Goal: Task Accomplishment & Management: Manage account settings

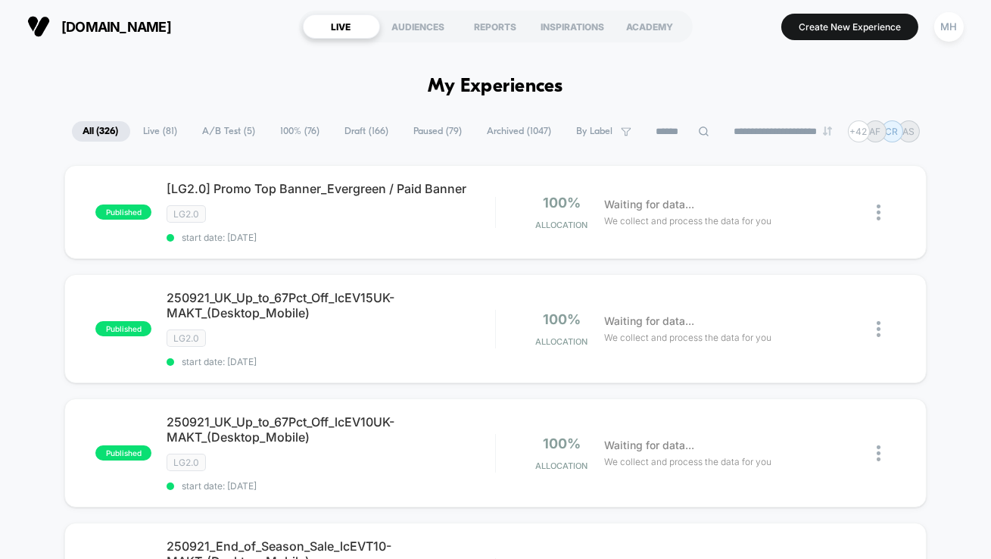
click at [108, 30] on span "laurageller.com" at bounding box center [116, 27] width 110 height 16
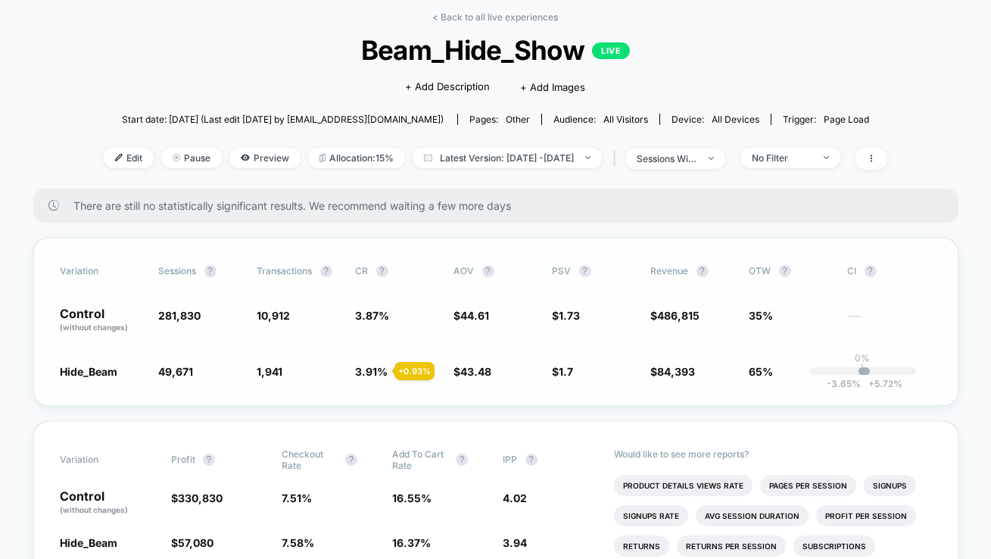
scroll to position [68, 0]
click at [587, 149] on span "Latest Version: [DATE] - [DATE]" at bounding box center [507, 157] width 189 height 20
select select "*"
select select "****"
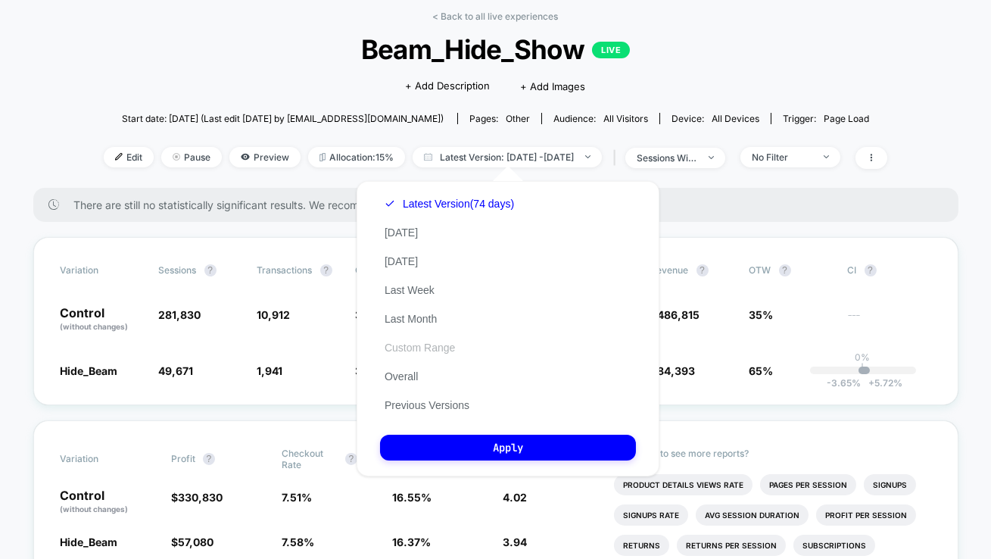
click at [411, 350] on button "Custom Range" at bounding box center [419, 348] width 79 height 14
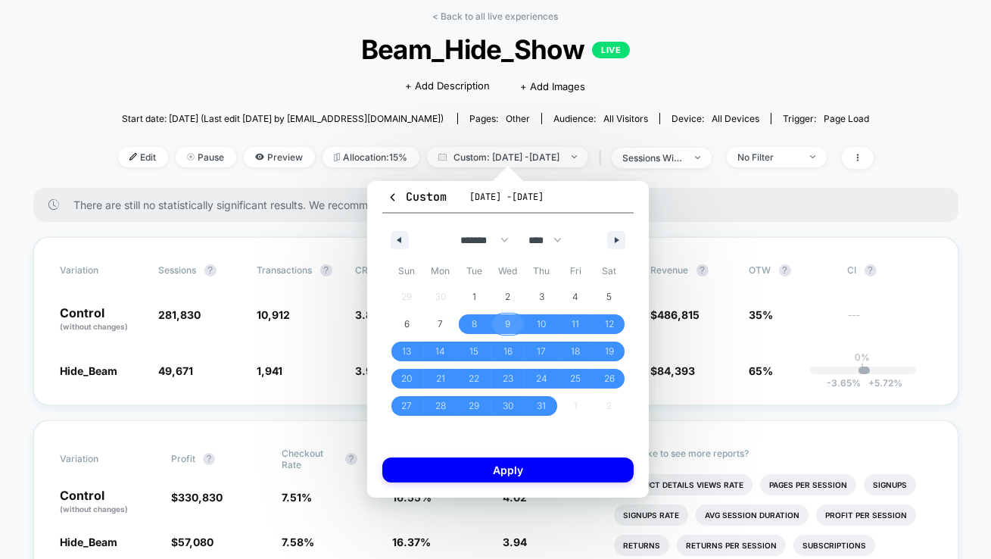
click at [503, 324] on span "9" at bounding box center [508, 324] width 34 height 20
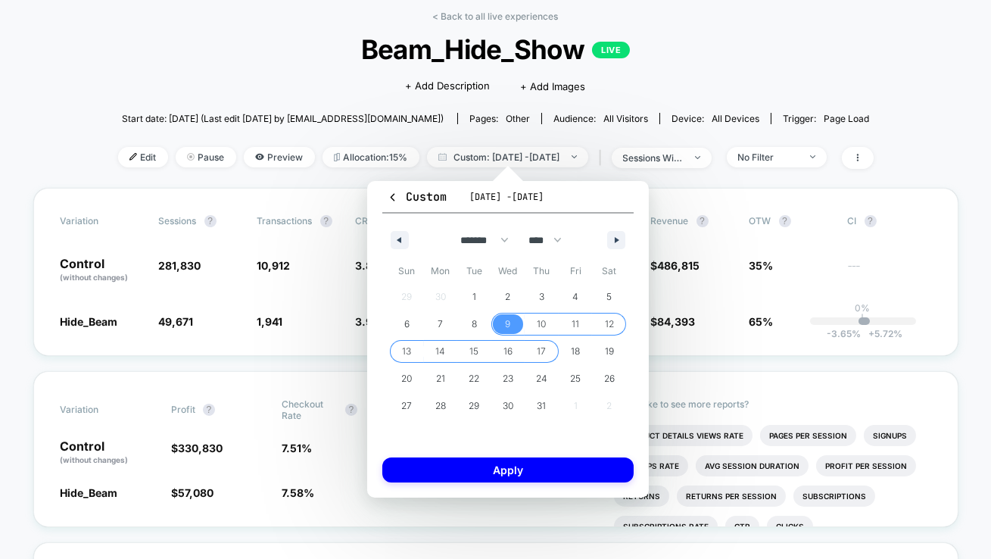
click at [550, 357] on span "17" at bounding box center [542, 351] width 34 height 20
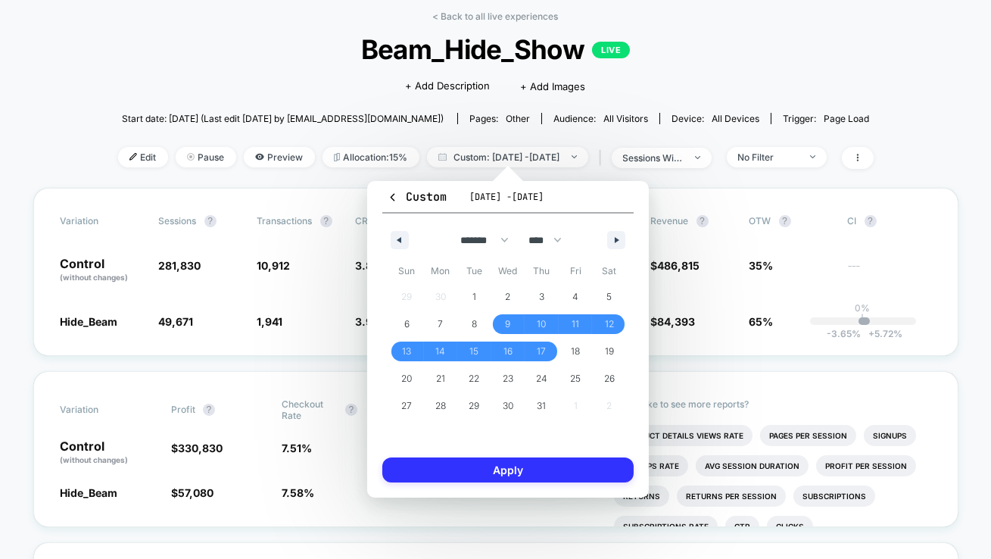
click at [551, 469] on button "Apply" at bounding box center [507, 469] width 251 height 25
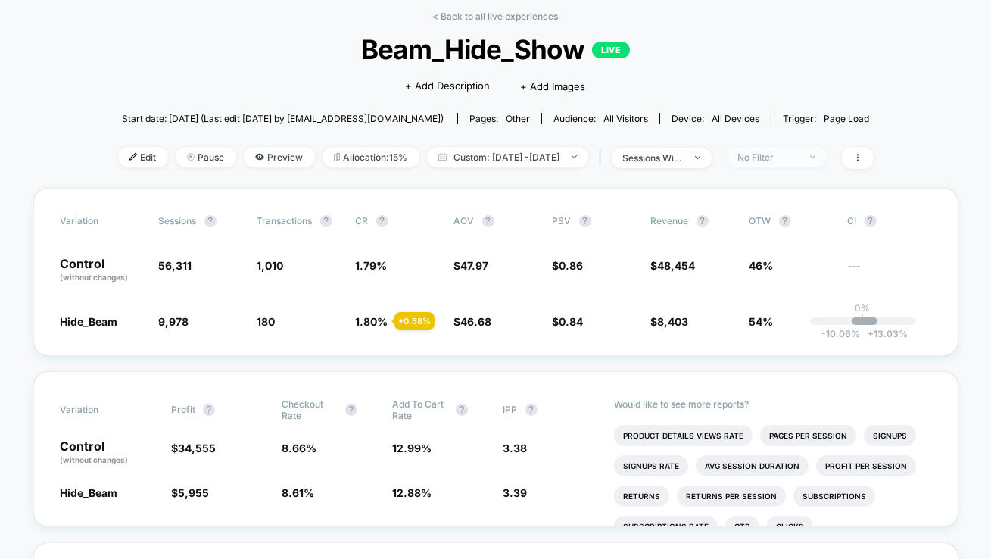
click at [824, 151] on span "No Filter" at bounding box center [777, 157] width 100 height 20
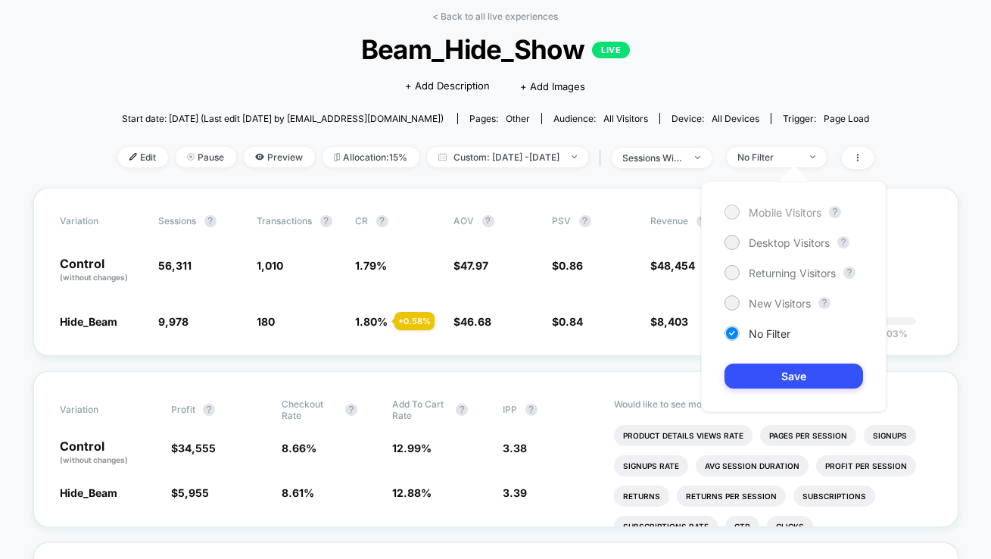
click at [735, 216] on div at bounding box center [731, 211] width 11 height 11
click at [803, 383] on button "Save" at bounding box center [793, 375] width 139 height 25
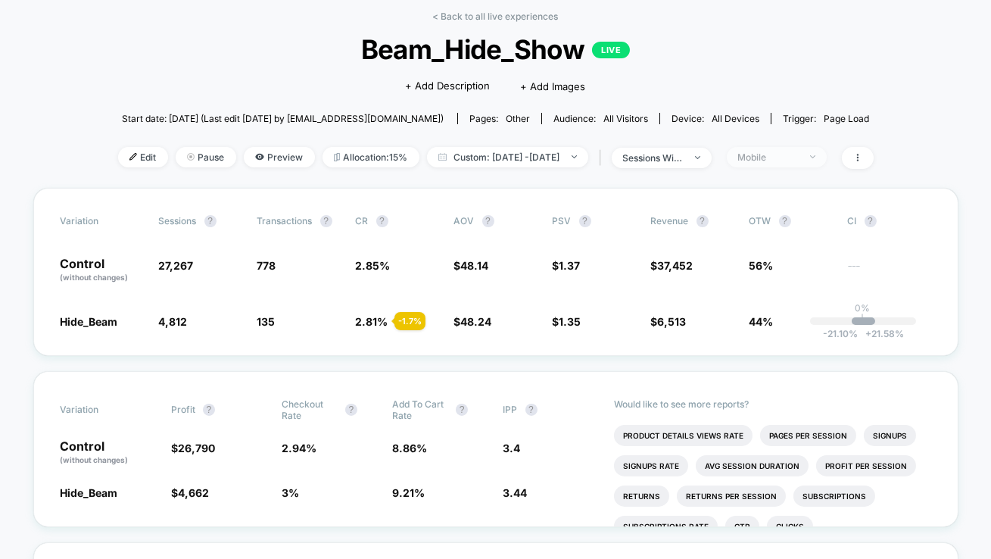
click at [799, 152] on div "Mobile" at bounding box center [768, 156] width 61 height 11
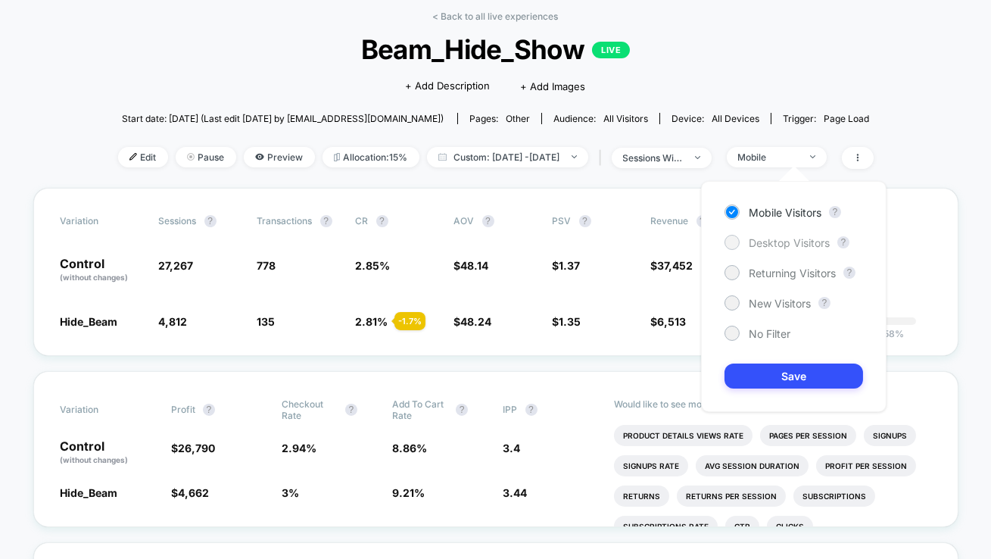
click at [765, 243] on span "Desktop Visitors" at bounding box center [789, 242] width 81 height 13
click at [782, 394] on div "Mobile Visitors ? Desktop Visitors ? Returning Visitors ? New Visitors ? No Fil…" at bounding box center [793, 296] width 185 height 231
click at [780, 390] on div "Mobile Visitors ? Desktop Visitors ? Returning Visitors ? New Visitors ? No Fil…" at bounding box center [793, 296] width 185 height 231
click at [774, 381] on button "Save" at bounding box center [793, 375] width 139 height 25
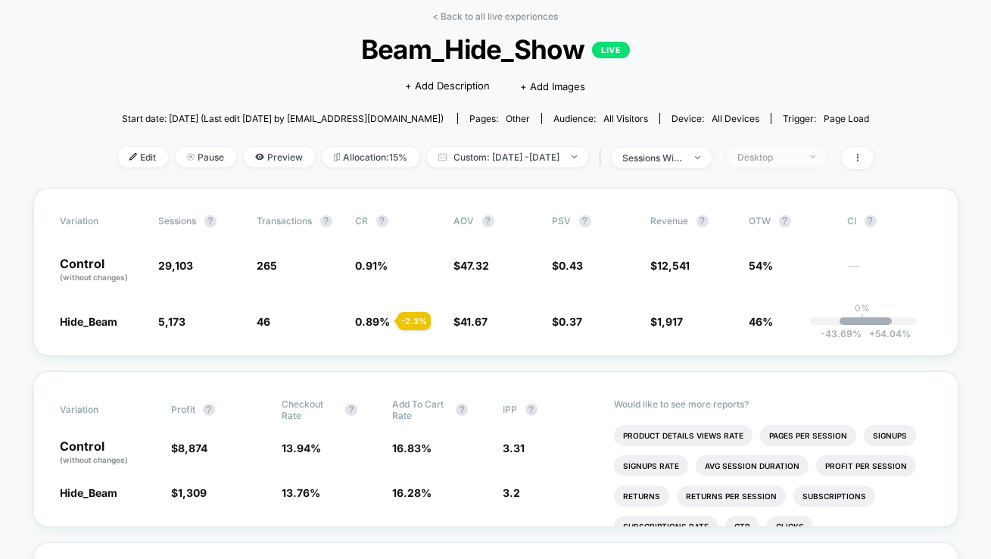
click at [820, 147] on span "Desktop" at bounding box center [777, 157] width 100 height 20
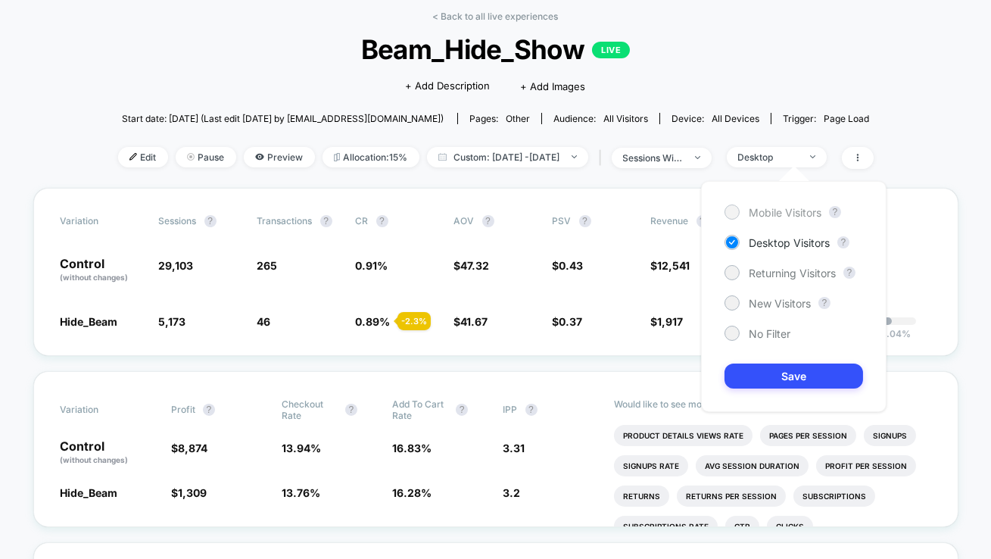
click at [773, 216] on span "Mobile Visitors" at bounding box center [785, 212] width 73 height 13
click at [803, 376] on button "Save" at bounding box center [793, 375] width 139 height 25
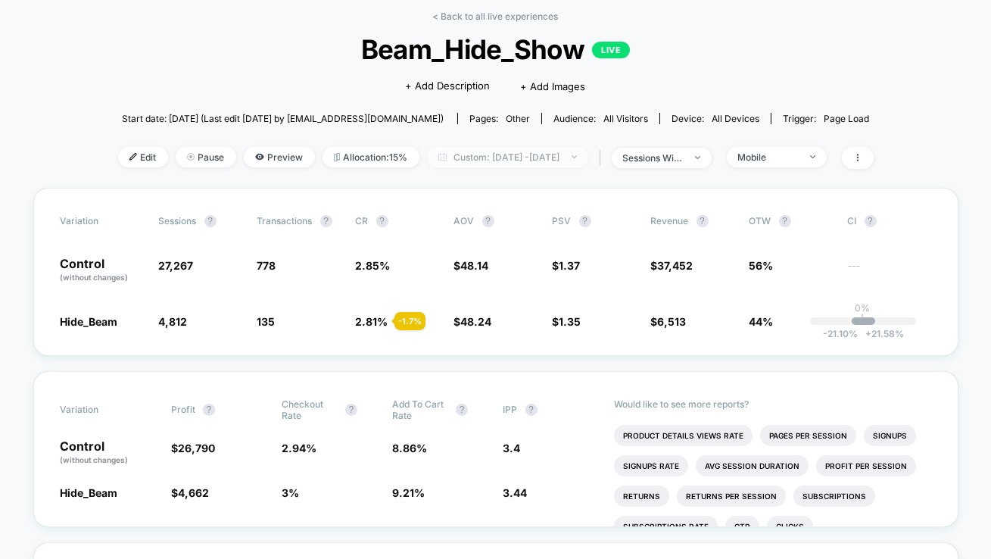
click at [475, 151] on span "Custom: [DATE] - [DATE]" at bounding box center [507, 157] width 161 height 20
select select "*"
select select "****"
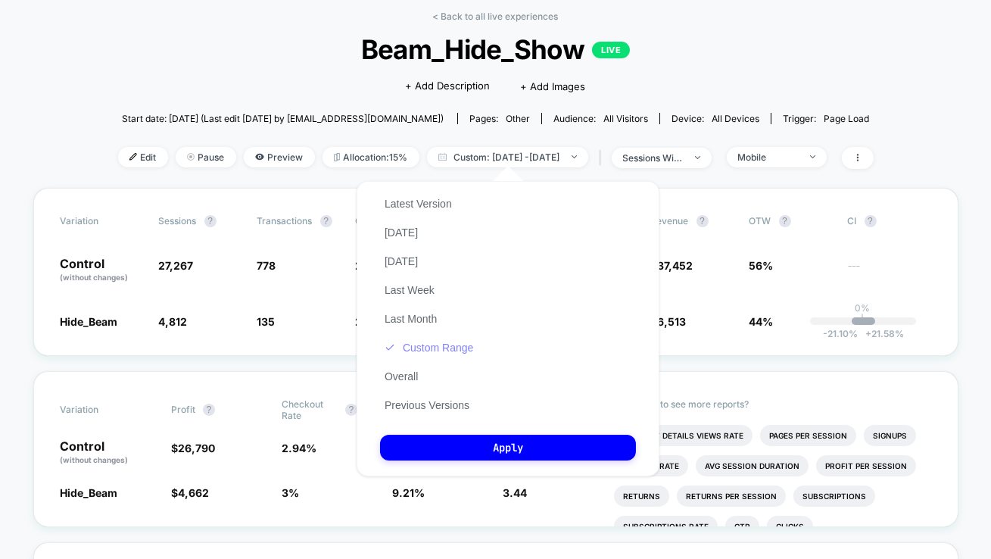
click at [400, 345] on button "Custom Range" at bounding box center [429, 348] width 98 height 14
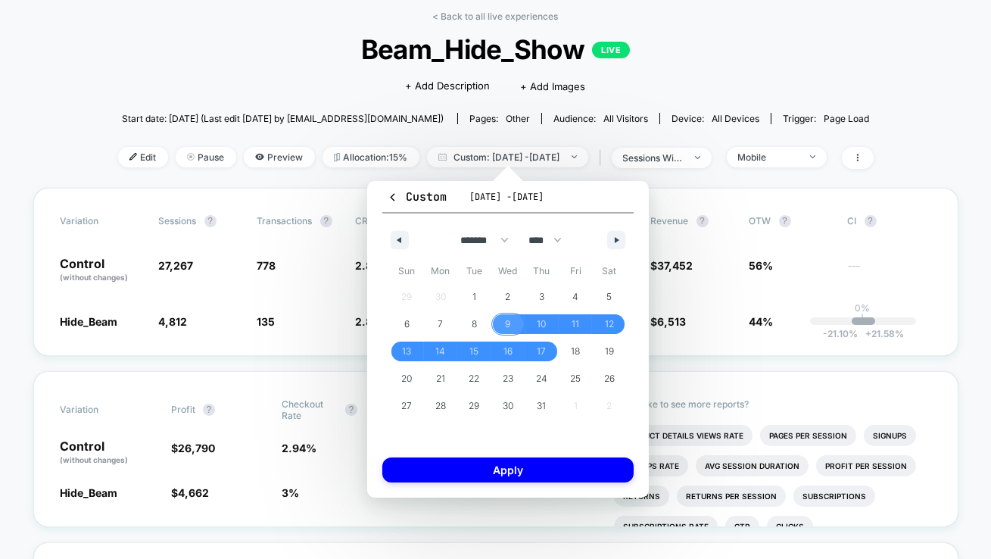
click at [508, 316] on span "9" at bounding box center [507, 323] width 5 height 27
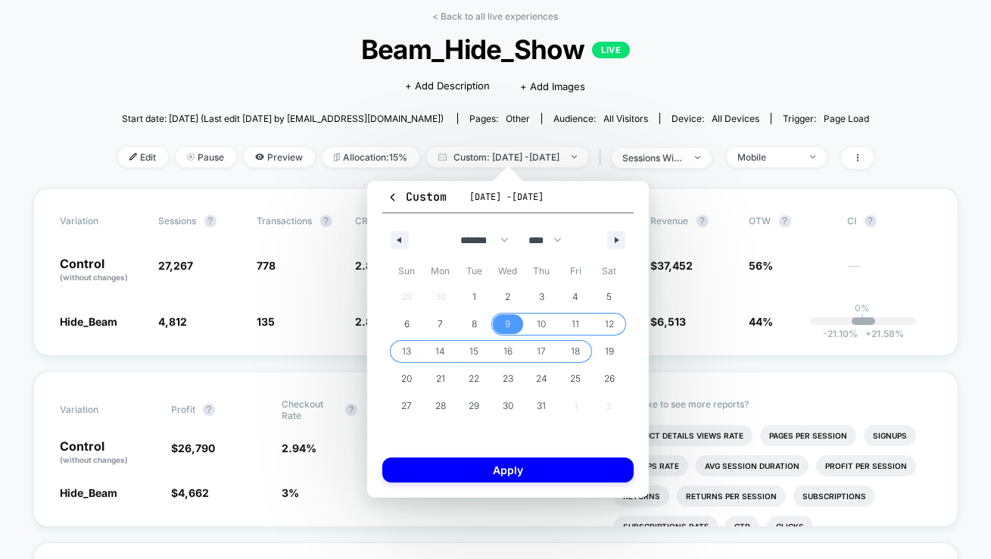
click at [574, 350] on span "18" at bounding box center [575, 351] width 9 height 27
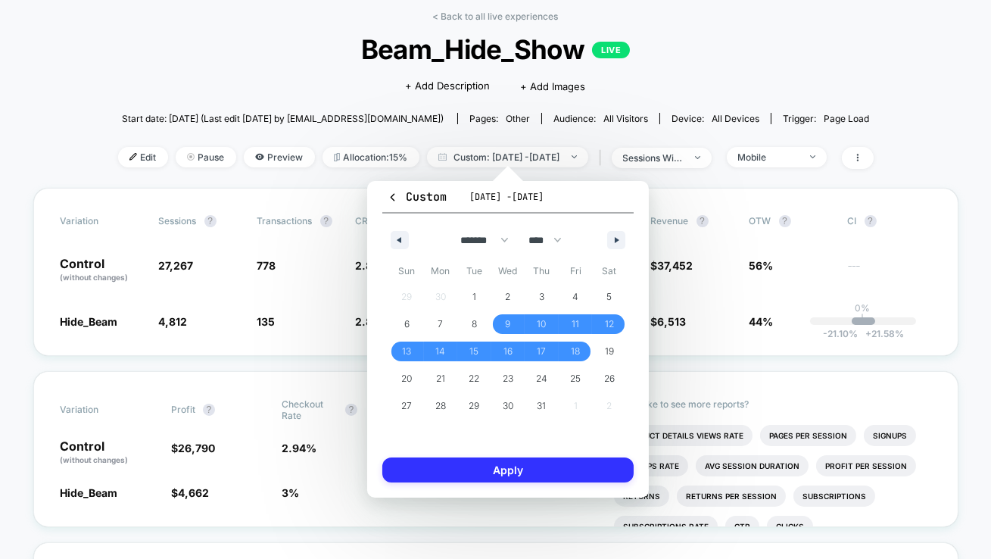
click at [572, 479] on button "Apply" at bounding box center [507, 469] width 251 height 25
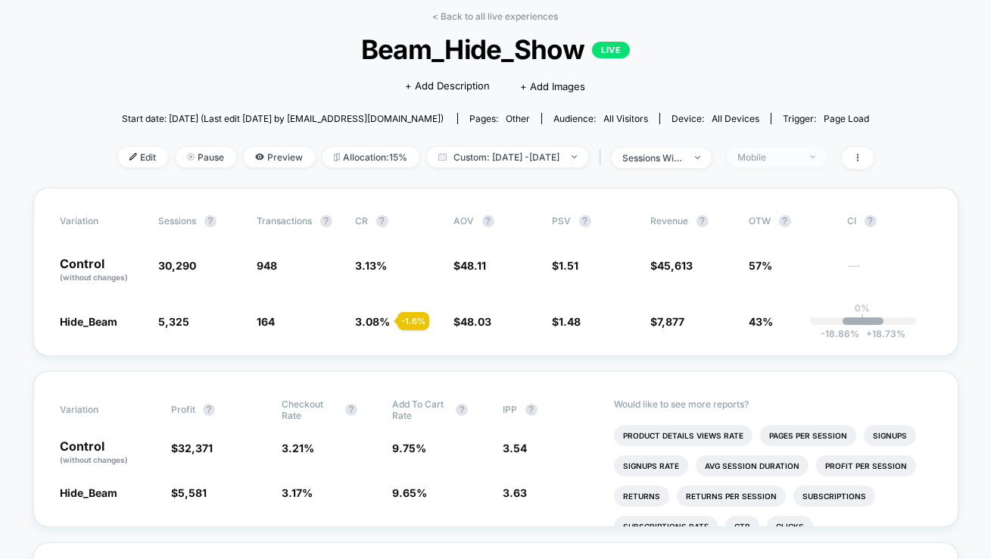
click at [796, 147] on span "Mobile" at bounding box center [777, 157] width 100 height 20
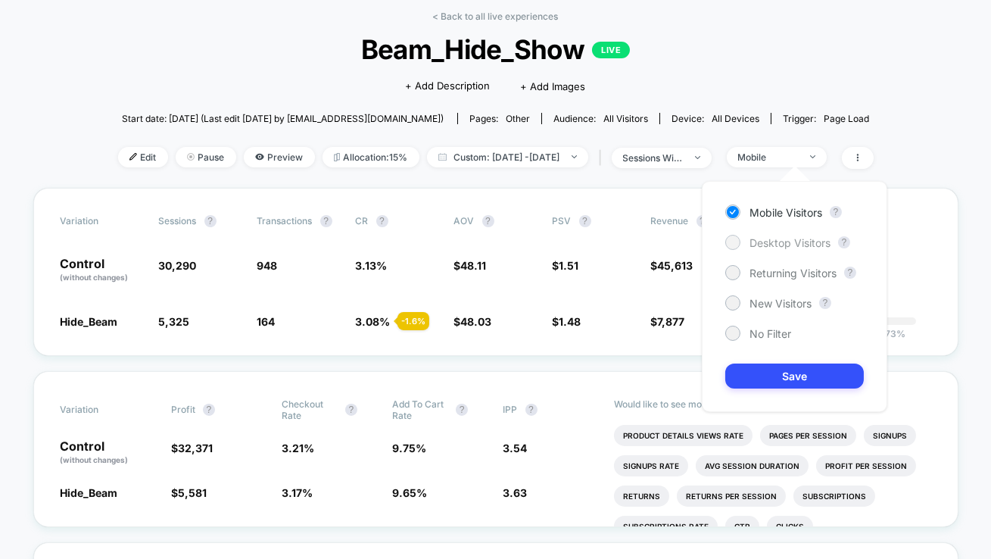
click at [742, 241] on div "Desktop Visitors" at bounding box center [777, 242] width 105 height 15
click at [767, 388] on div "Mobile Visitors ? Desktop Visitors ? Returning Visitors ? New Visitors ? No Fil…" at bounding box center [794, 296] width 185 height 231
click at [756, 375] on button "Save" at bounding box center [794, 375] width 139 height 25
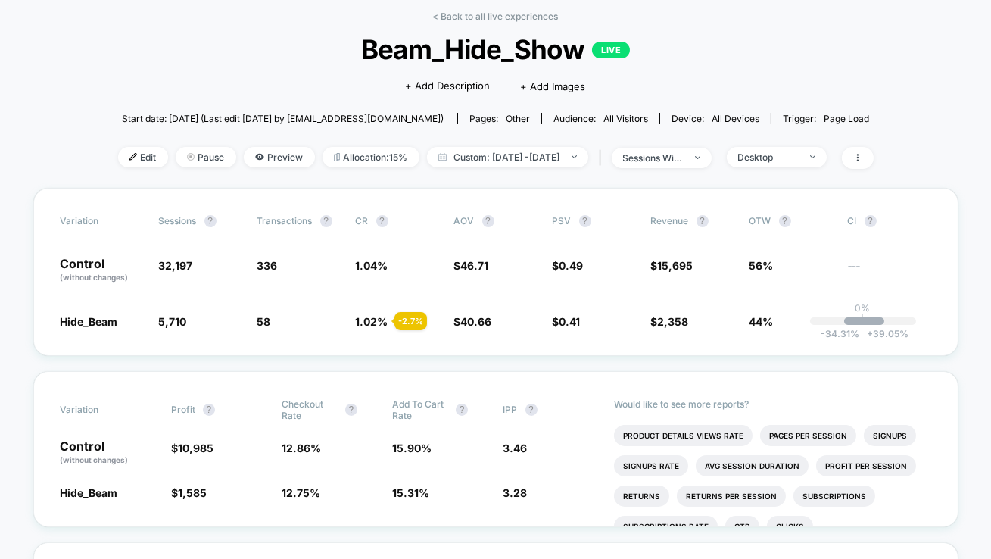
click at [749, 51] on span "Beam_Hide_Show LIVE" at bounding box center [495, 49] width 680 height 32
click at [809, 171] on div "< Back to all live experiences Beam_Hide_Show LIVE Click to edit experience det…" at bounding box center [495, 99] width 755 height 177
click at [789, 160] on div "Desktop" at bounding box center [768, 156] width 61 height 11
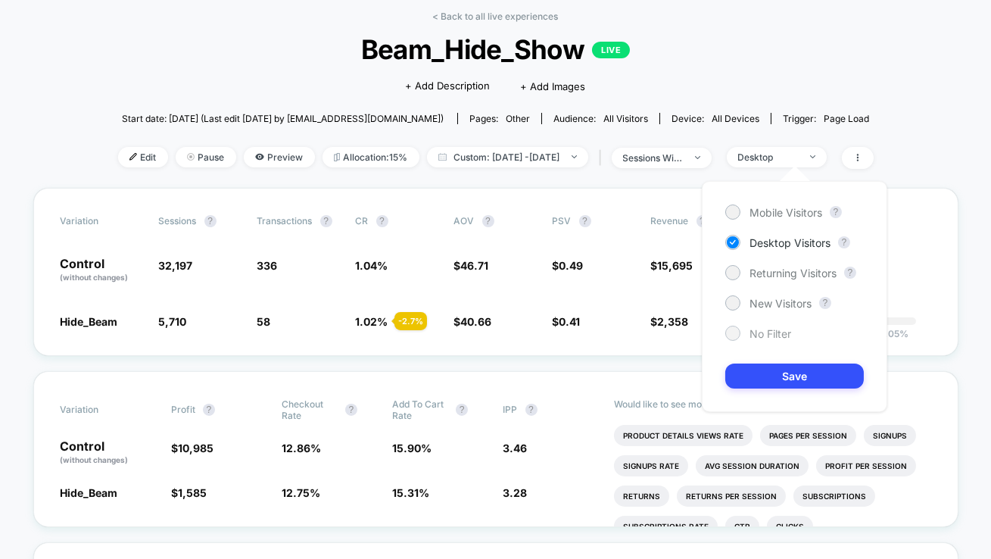
click at [782, 327] on span "No Filter" at bounding box center [770, 333] width 42 height 13
click at [800, 379] on button "Save" at bounding box center [794, 375] width 139 height 25
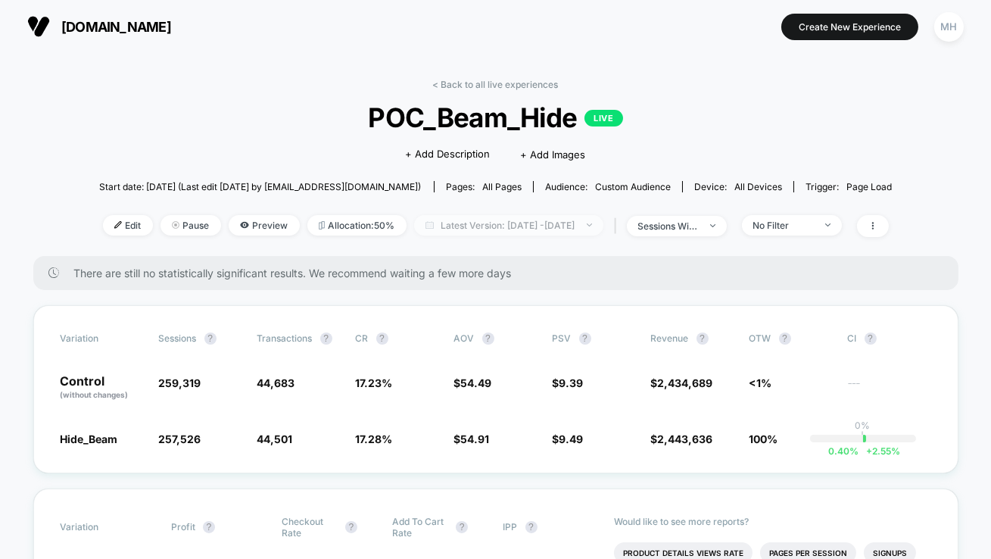
click at [598, 219] on span "Latest Version: Sep 8, 2025 - Sep 18, 2025" at bounding box center [508, 225] width 189 height 20
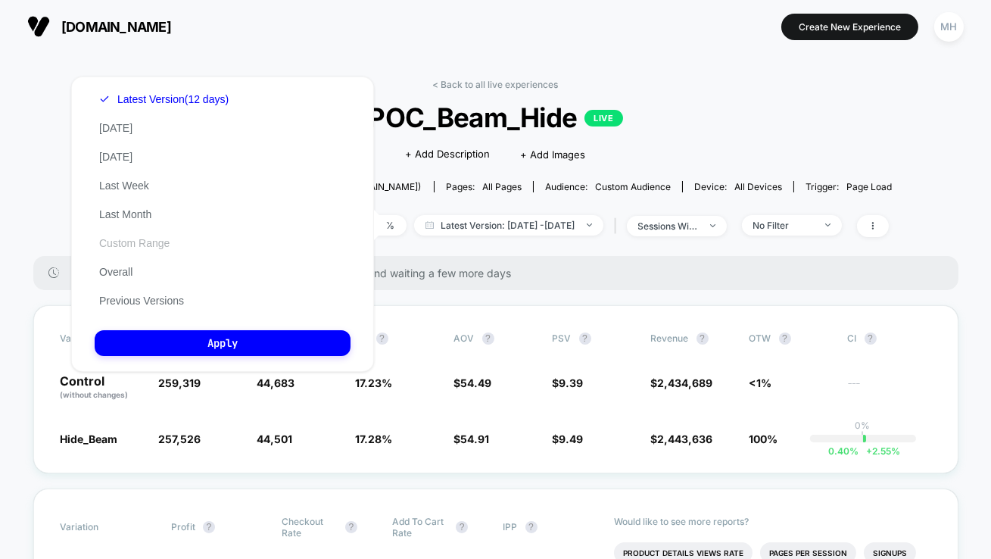
click at [157, 238] on button "Custom Range" at bounding box center [134, 243] width 79 height 14
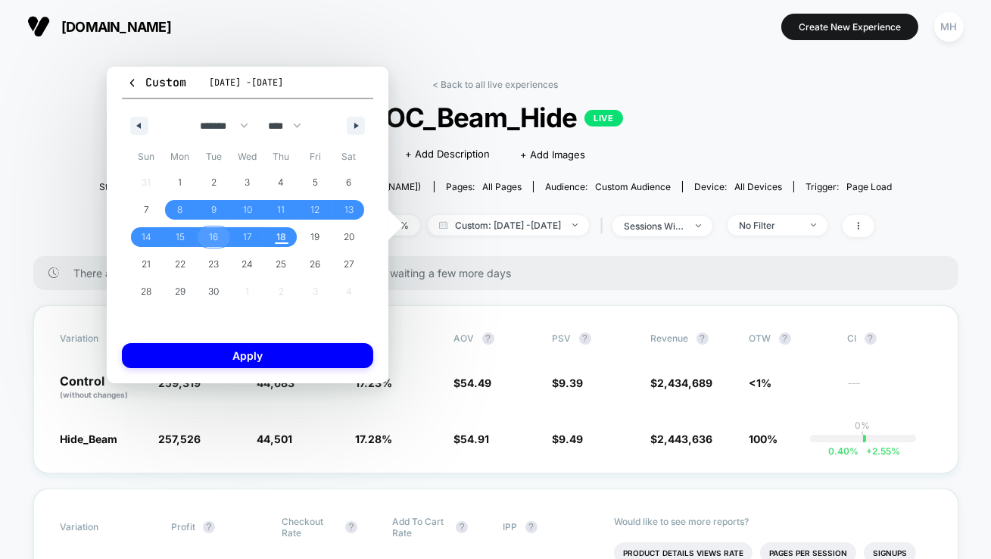
click at [204, 226] on button "16" at bounding box center [214, 236] width 34 height 27
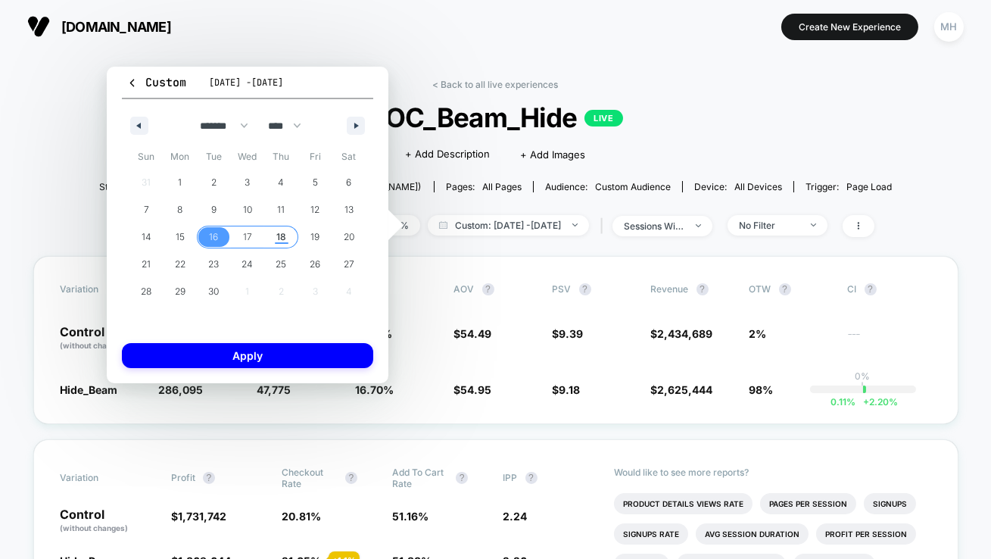
click at [283, 228] on span "18" at bounding box center [281, 236] width 10 height 27
click at [322, 373] on div "Custom Sep 8, 2025 - Sep 18, 2025 ******* ******** ***** ***** *** **** **** **…" at bounding box center [248, 225] width 282 height 316
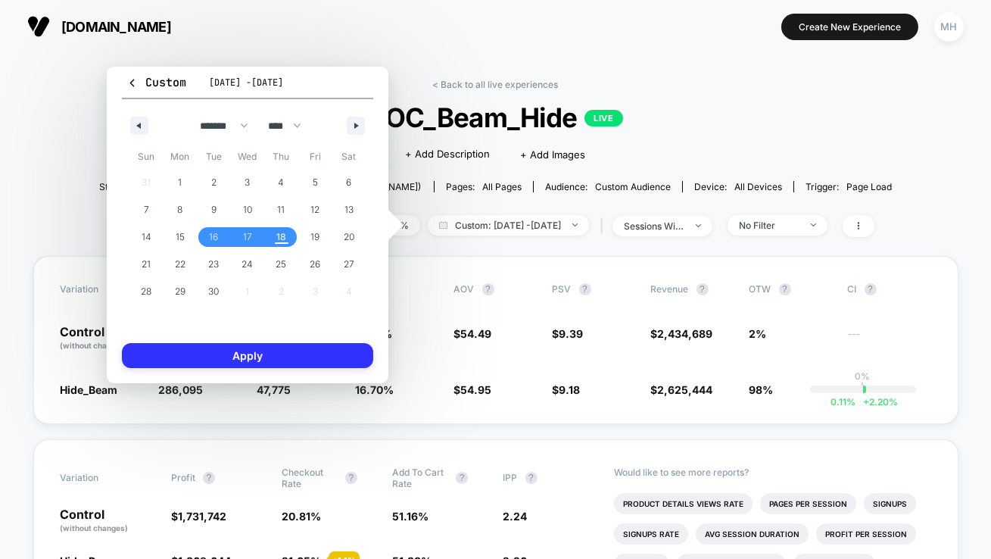
click at [368, 359] on button "Apply" at bounding box center [247, 355] width 251 height 25
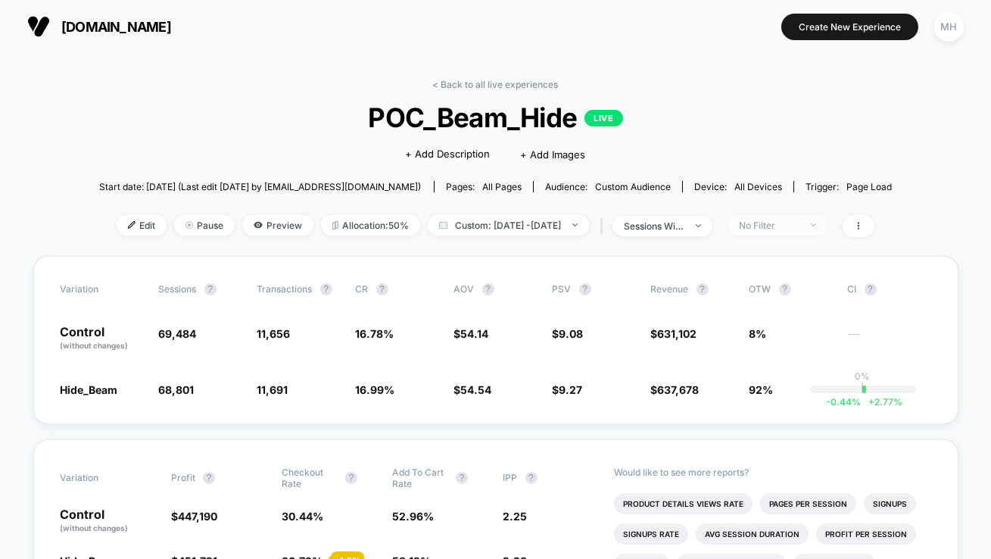
click at [799, 226] on div "No Filter" at bounding box center [769, 225] width 61 height 11
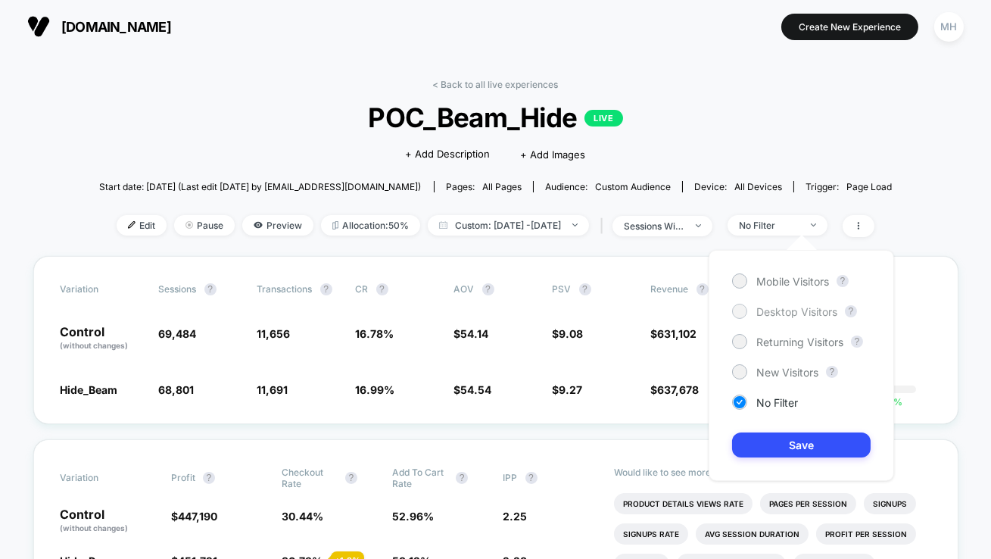
click at [743, 307] on div at bounding box center [738, 310] width 11 height 11
click at [785, 456] on button "Save" at bounding box center [801, 444] width 139 height 25
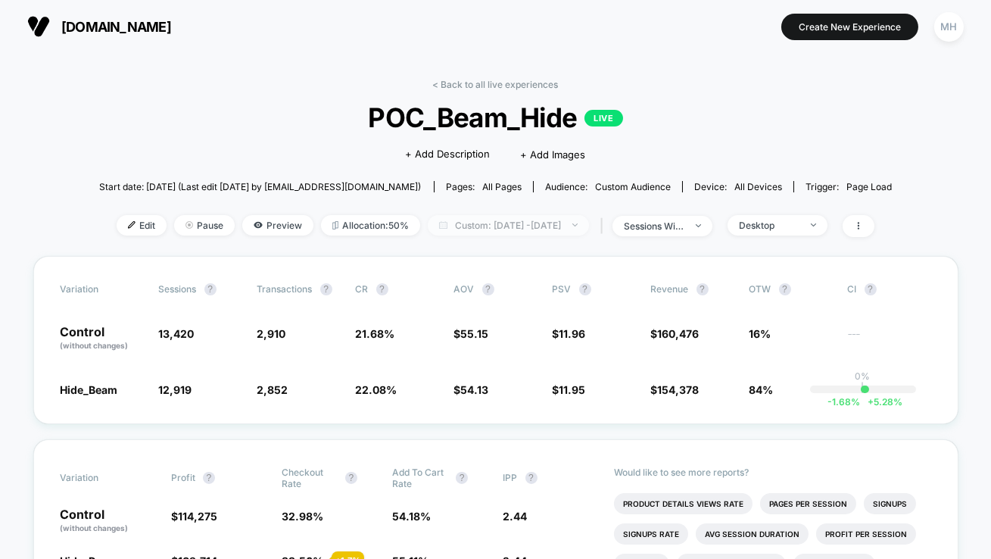
click at [532, 229] on span "Custom: Sep 16, 2025 - Sep 18, 2025" at bounding box center [508, 225] width 161 height 20
select select "*"
select select "****"
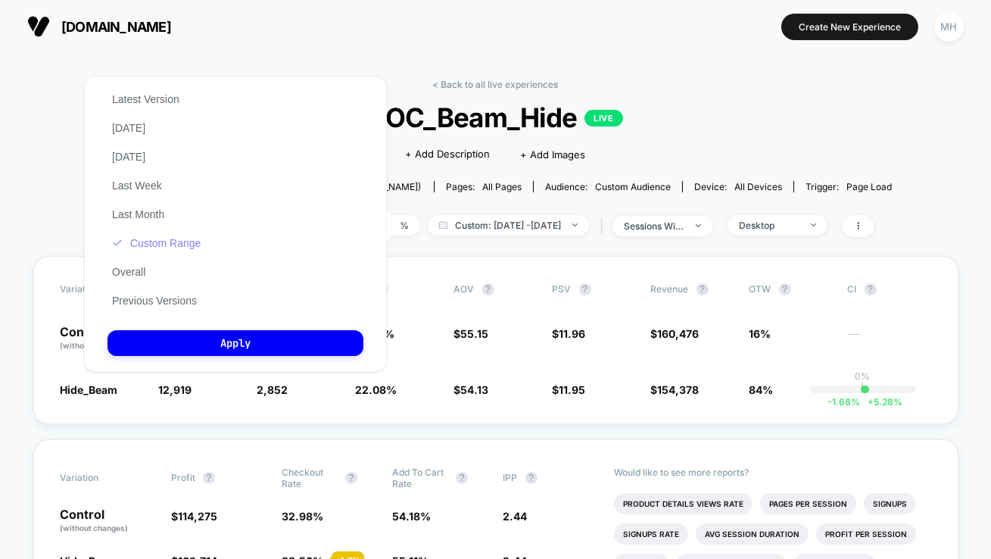
click at [189, 241] on button "Custom Range" at bounding box center [156, 243] width 98 height 14
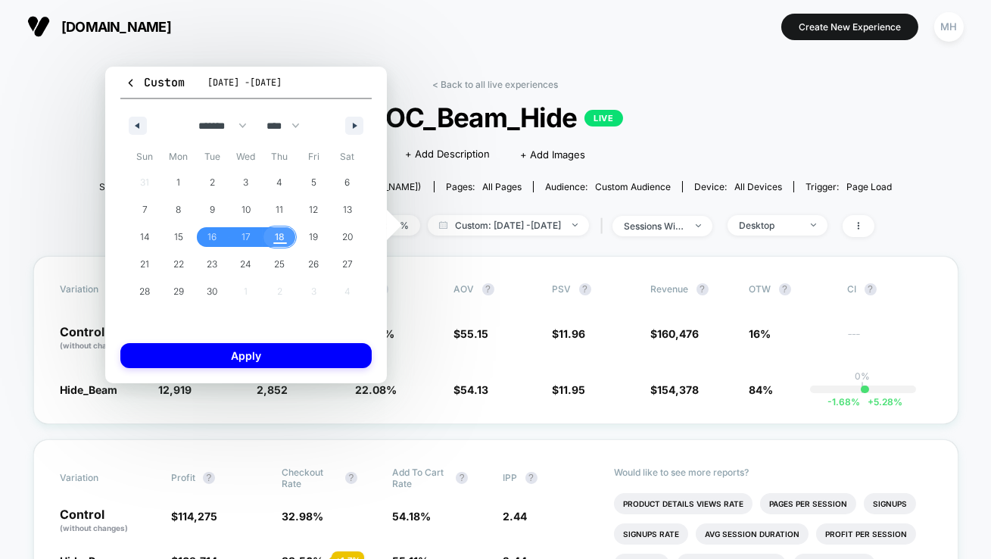
click at [286, 238] on span "18" at bounding box center [280, 237] width 34 height 20
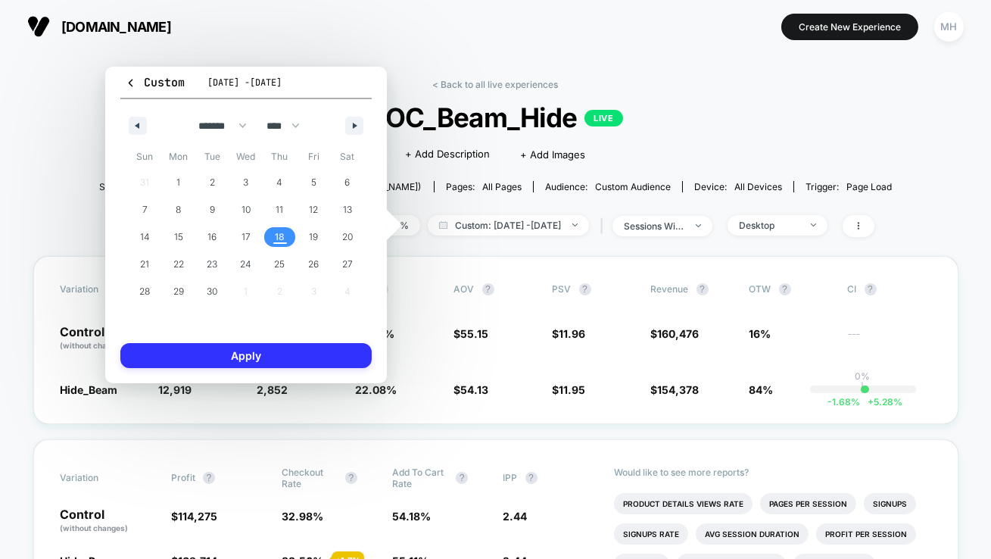
click at [286, 353] on button "Apply" at bounding box center [245, 355] width 251 height 25
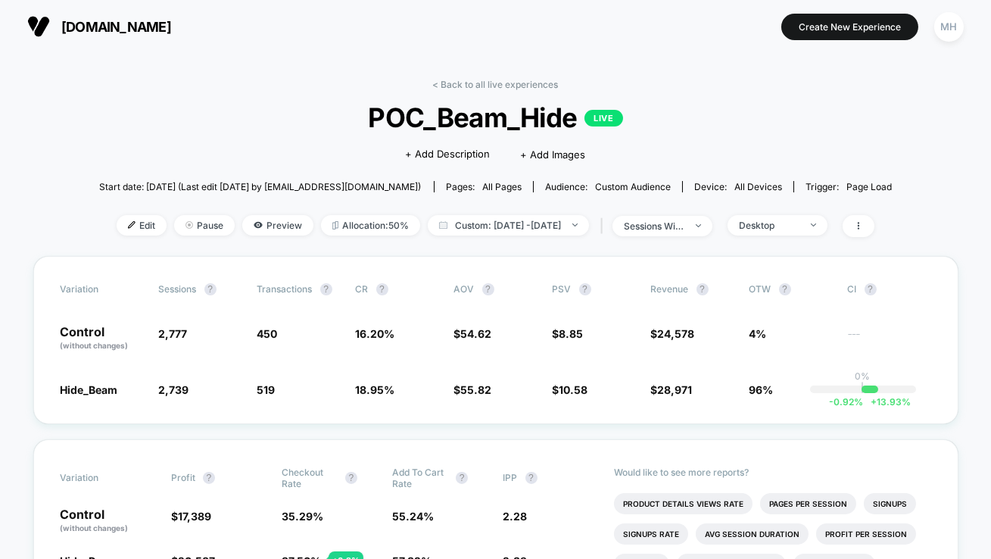
click at [813, 235] on div "Edit Pause Preview Allocation: 50% Custom: Sep 18, 2025 - Sep 18, 2025 | sessio…" at bounding box center [495, 226] width 793 height 22
click at [811, 240] on div "< Back to all live experiences POC_Beam_Hide LIVE Click to edit experience deta…" at bounding box center [495, 167] width 793 height 177
click at [802, 231] on span "Desktop" at bounding box center [777, 225] width 100 height 20
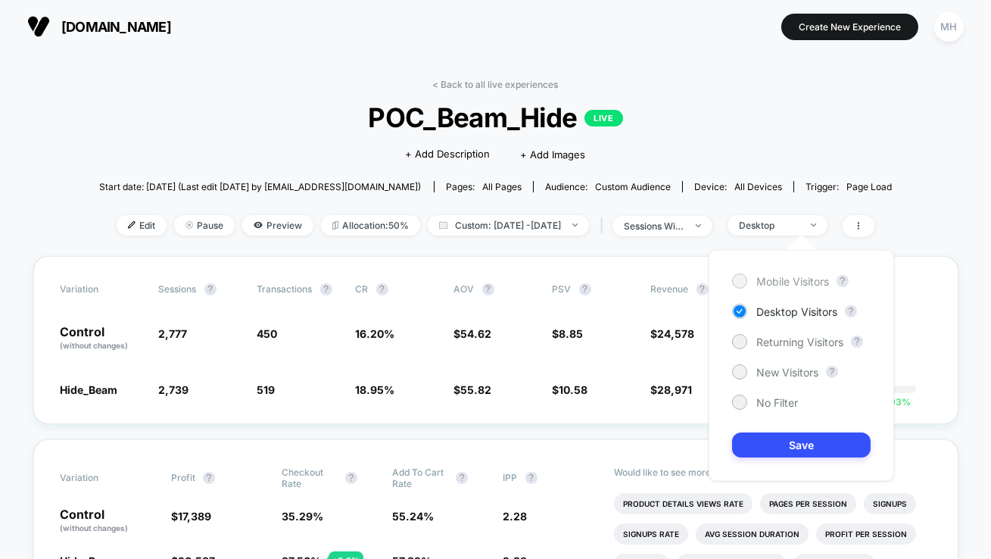
click at [791, 276] on span "Mobile Visitors" at bounding box center [792, 281] width 73 height 13
click at [791, 475] on div "Mobile Visitors ? Desktop Visitors ? Returning Visitors ? New Visitors ? No Fil…" at bounding box center [800, 365] width 185 height 231
click at [790, 460] on div "Mobile Visitors ? Desktop Visitors ? Returning Visitors ? New Visitors ? No Fil…" at bounding box center [800, 365] width 185 height 231
click at [779, 457] on div "Mobile Visitors ? Desktop Visitors ? Returning Visitors ? New Visitors ? No Fil…" at bounding box center [800, 365] width 185 height 231
click at [805, 442] on button "Save" at bounding box center [801, 444] width 139 height 25
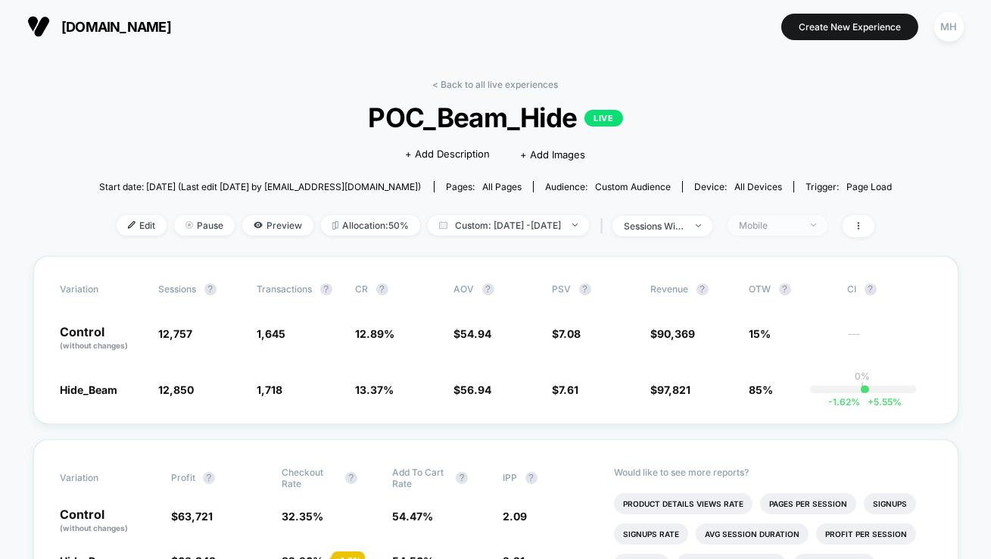
click at [799, 223] on div "Mobile" at bounding box center [769, 225] width 61 height 11
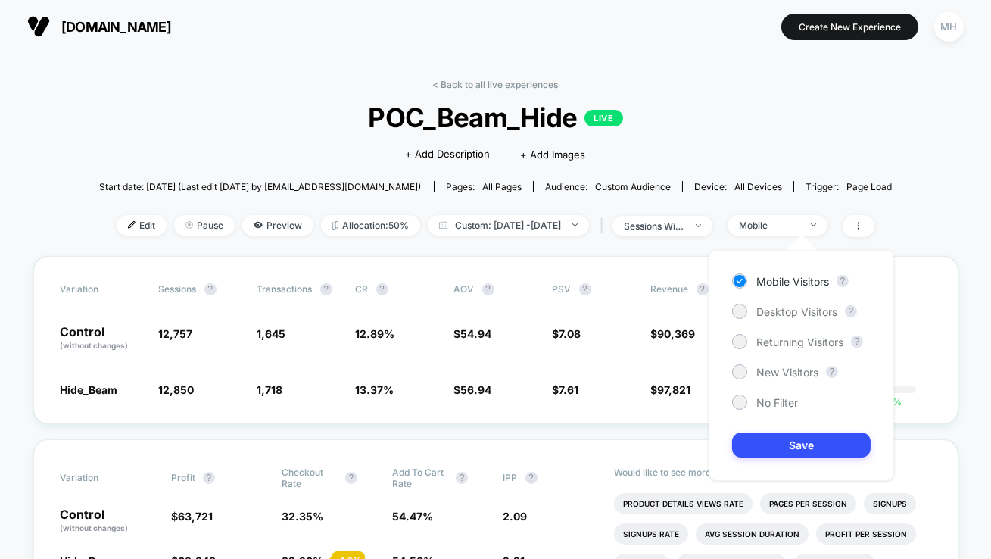
click at [784, 300] on div "Mobile Visitors ? Desktop Visitors ? Returning Visitors ? New Visitors ? No Fil…" at bounding box center [800, 365] width 185 height 231
click at [784, 310] on span "Desktop Visitors" at bounding box center [796, 311] width 81 height 13
click at [805, 434] on button "Save" at bounding box center [801, 444] width 139 height 25
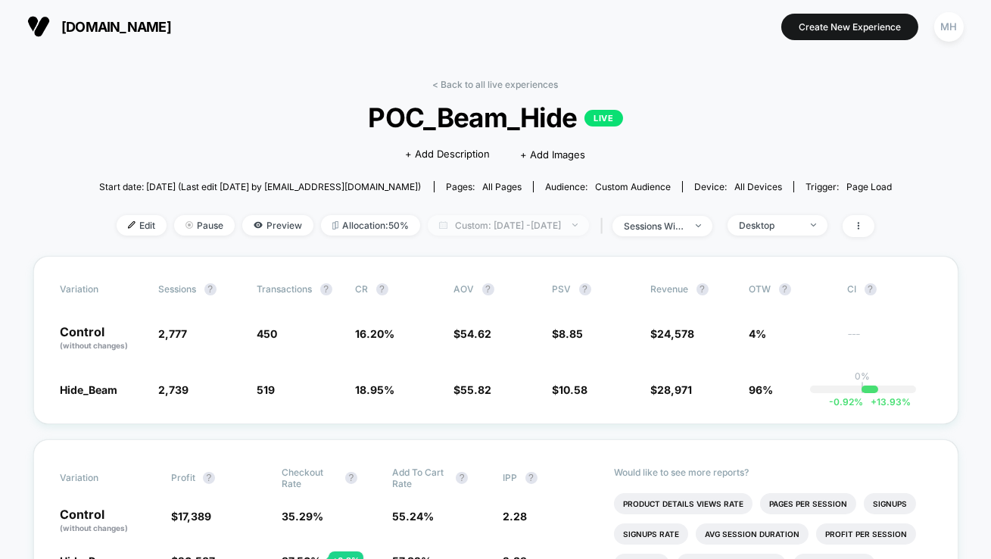
click at [544, 232] on span "Custom: Sep 18, 2025 - Sep 18, 2025" at bounding box center [508, 225] width 161 height 20
select select "*"
select select "****"
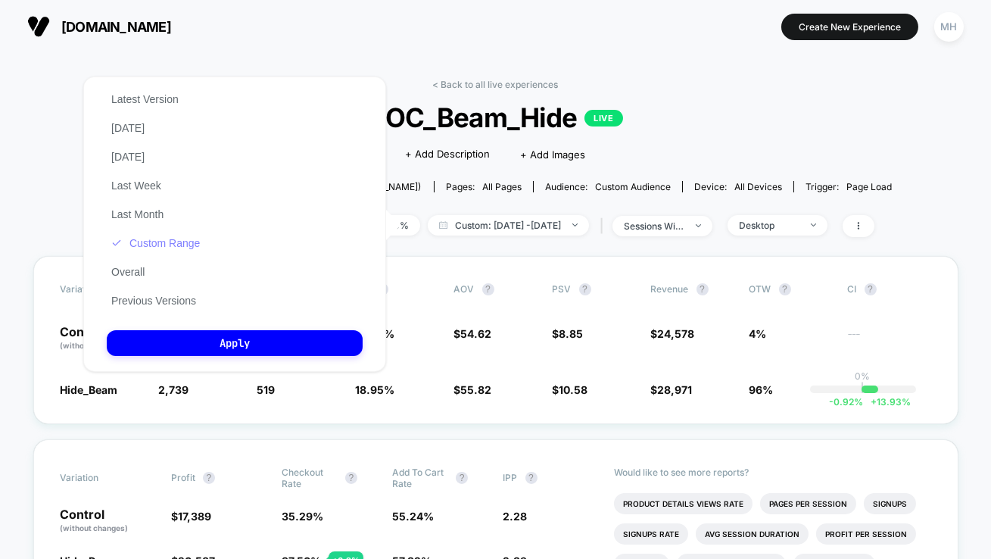
click at [169, 243] on button "Custom Range" at bounding box center [156, 243] width 98 height 14
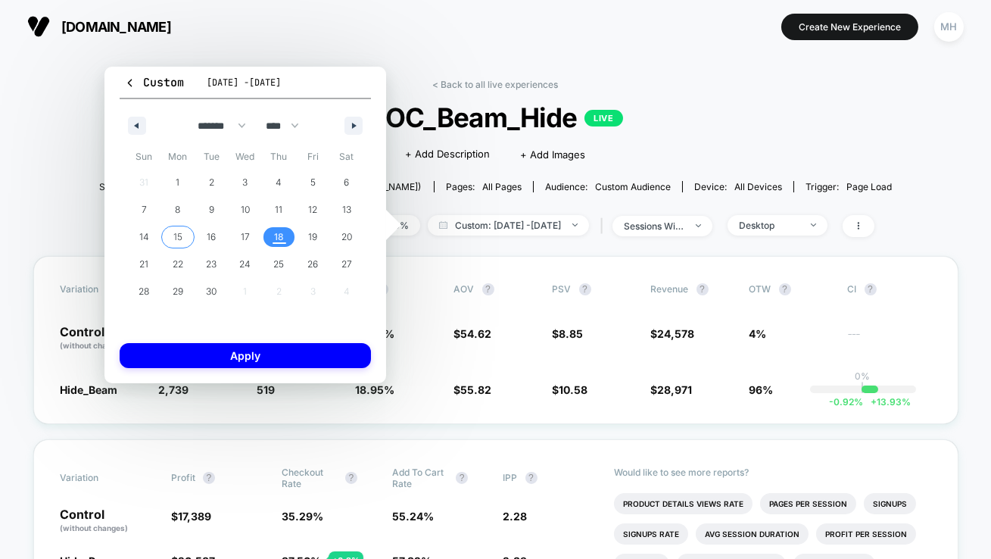
click at [187, 234] on span "15" at bounding box center [178, 237] width 34 height 20
click at [199, 235] on span "16" at bounding box center [212, 237] width 34 height 20
click at [204, 235] on span "16" at bounding box center [212, 237] width 34 height 20
click at [253, 226] on button "17" at bounding box center [246, 236] width 34 height 27
click at [278, 335] on div "Custom Sep 18, 2025 - Sep 18, 2025 ******* ******** ***** ***** *** **** **** *…" at bounding box center [245, 225] width 282 height 316
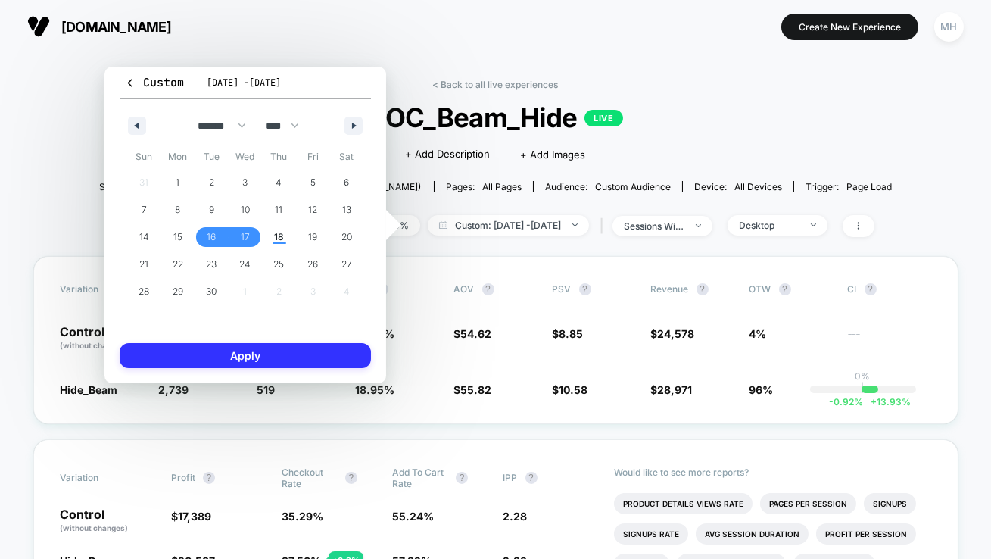
click at [278, 355] on button "Apply" at bounding box center [245, 355] width 251 height 25
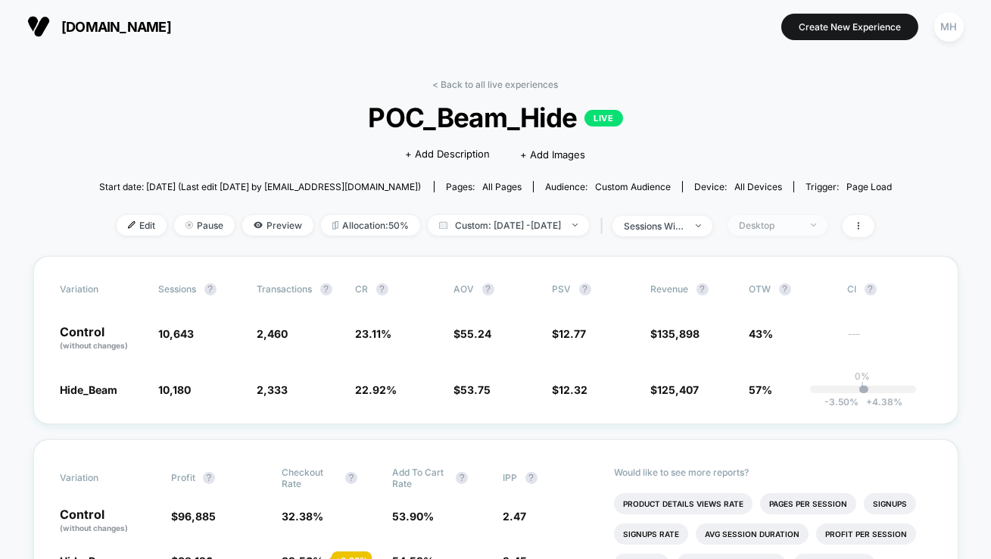
click at [799, 225] on div "Desktop" at bounding box center [769, 225] width 61 height 11
